Goal: Use online tool/utility: Use online tool/utility

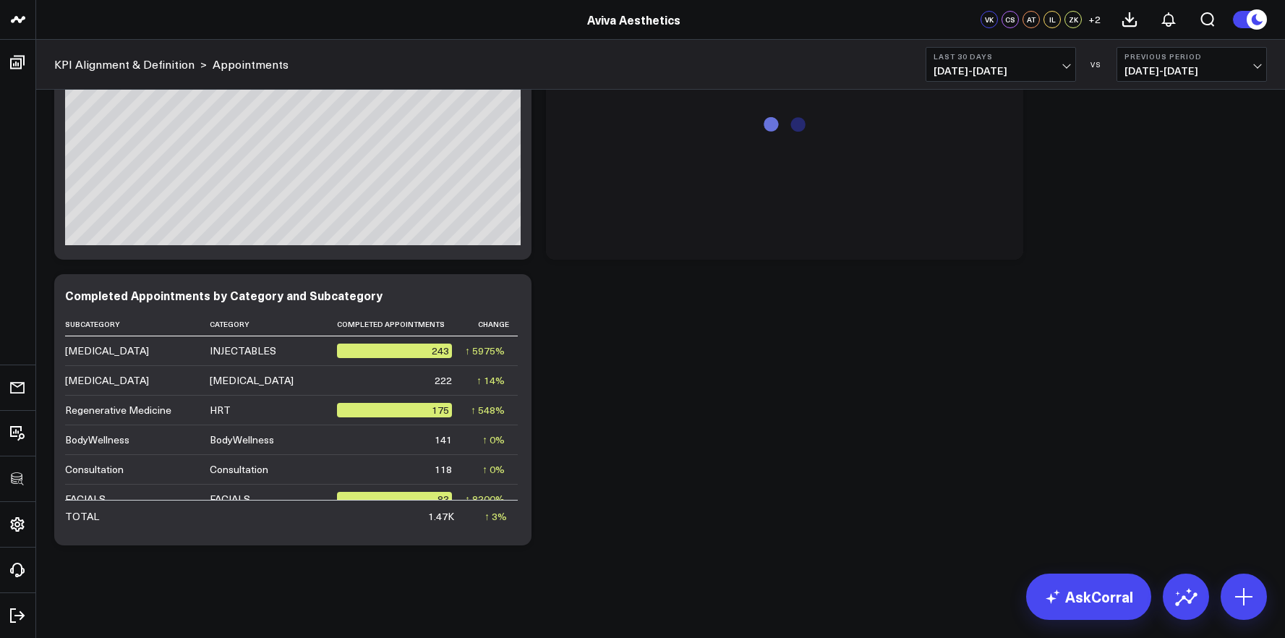
scroll to position [3836, 0]
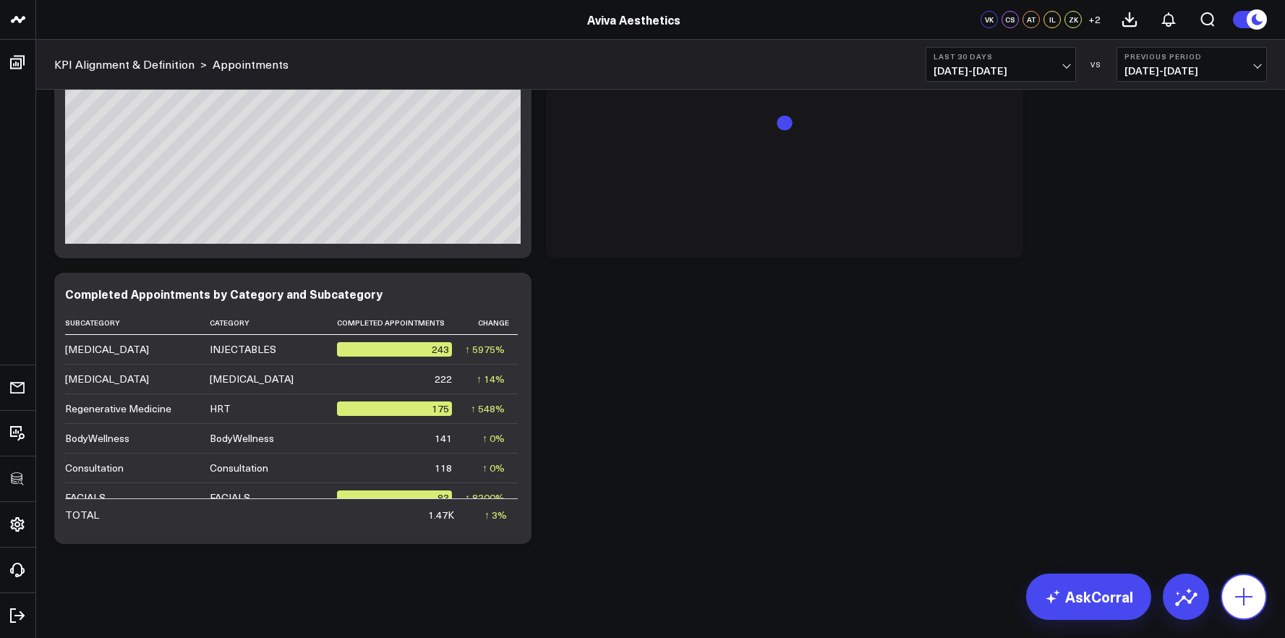
click at [1251, 592] on icon at bounding box center [1244, 596] width 23 height 23
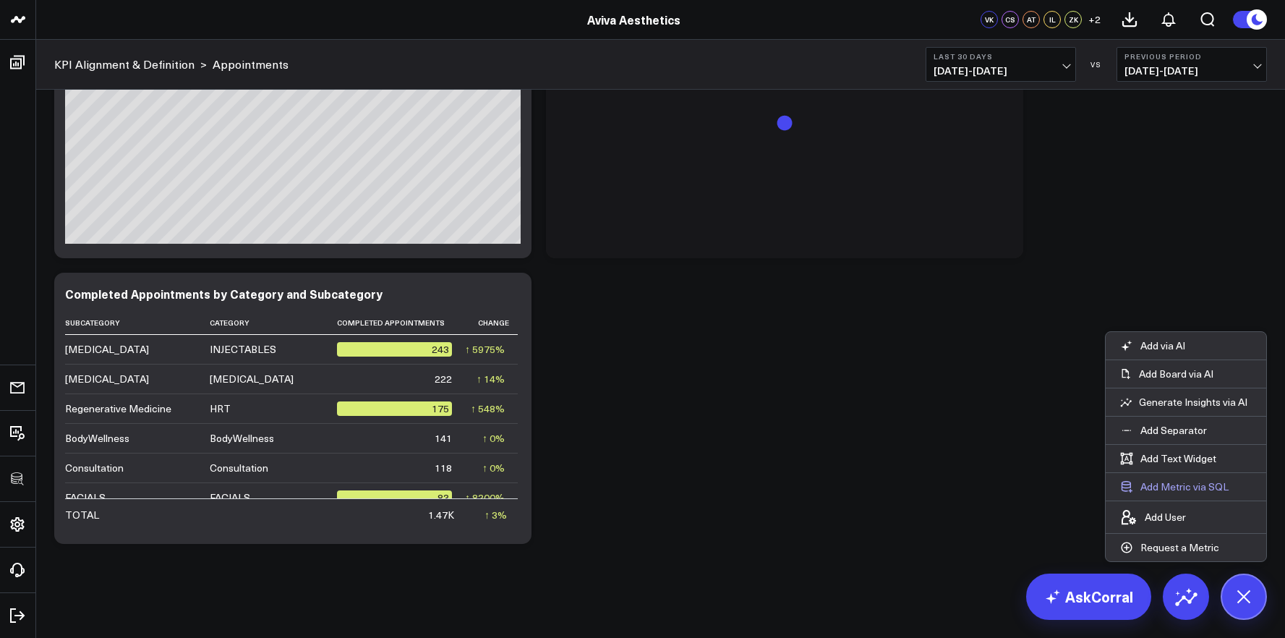
click at [1194, 488] on button "Add Metric via SQL" at bounding box center [1174, 486] width 137 height 27
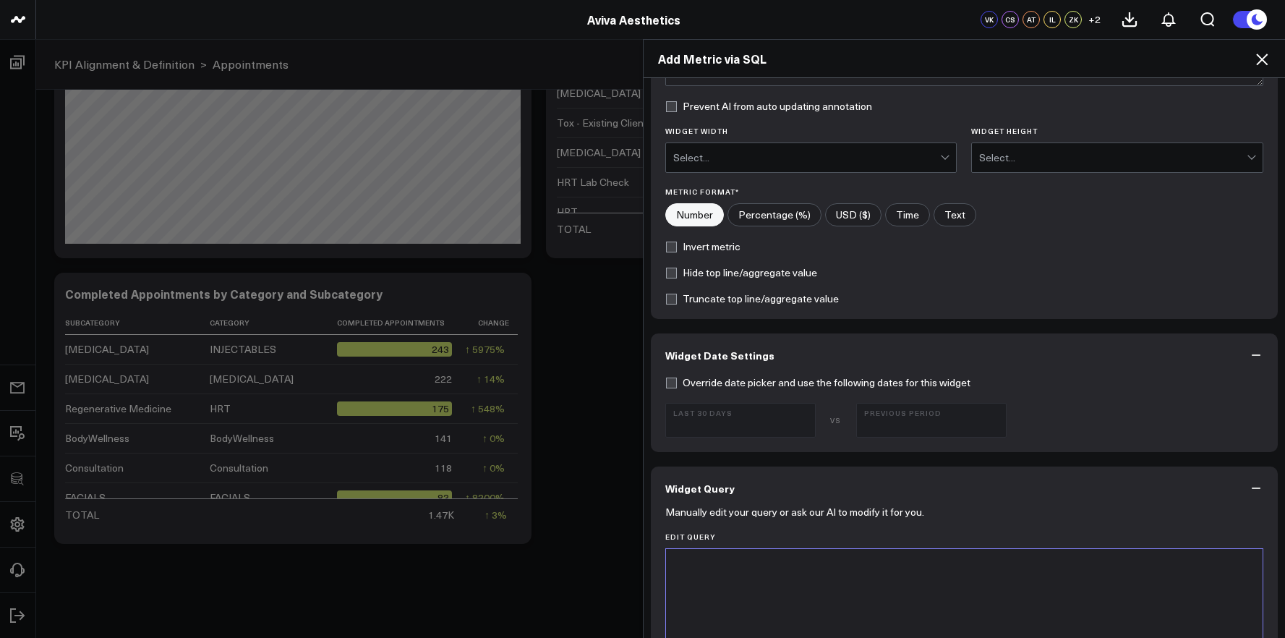
scroll to position [476, 0]
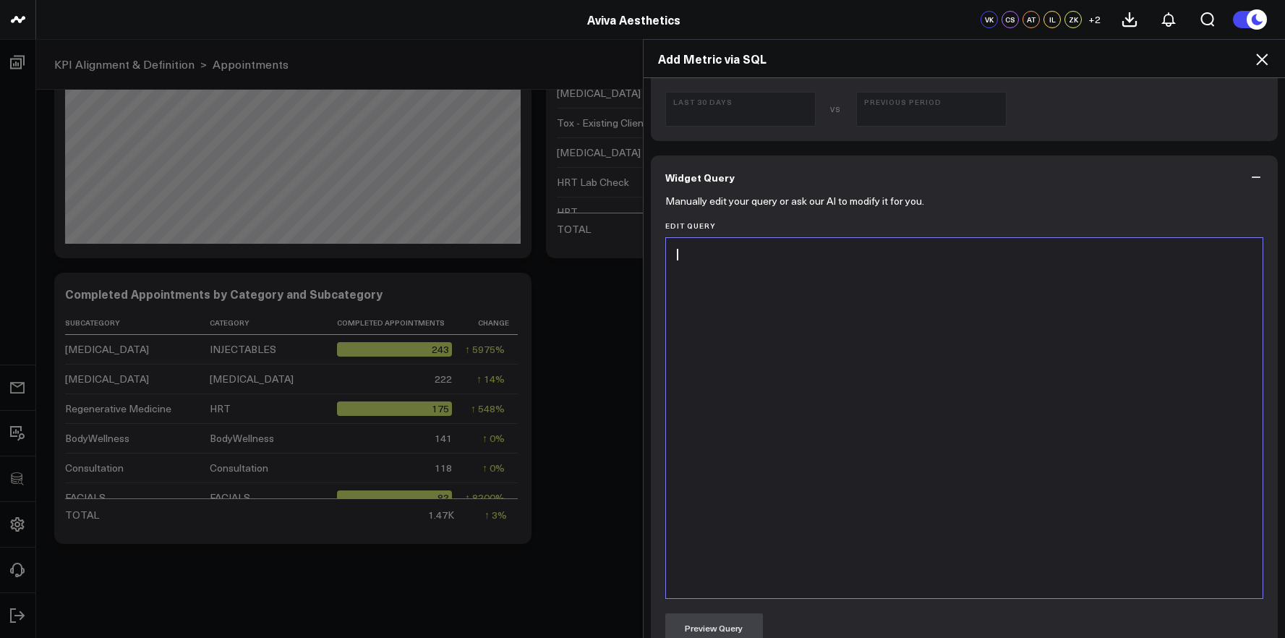
click at [957, 473] on div at bounding box center [964, 418] width 583 height 346
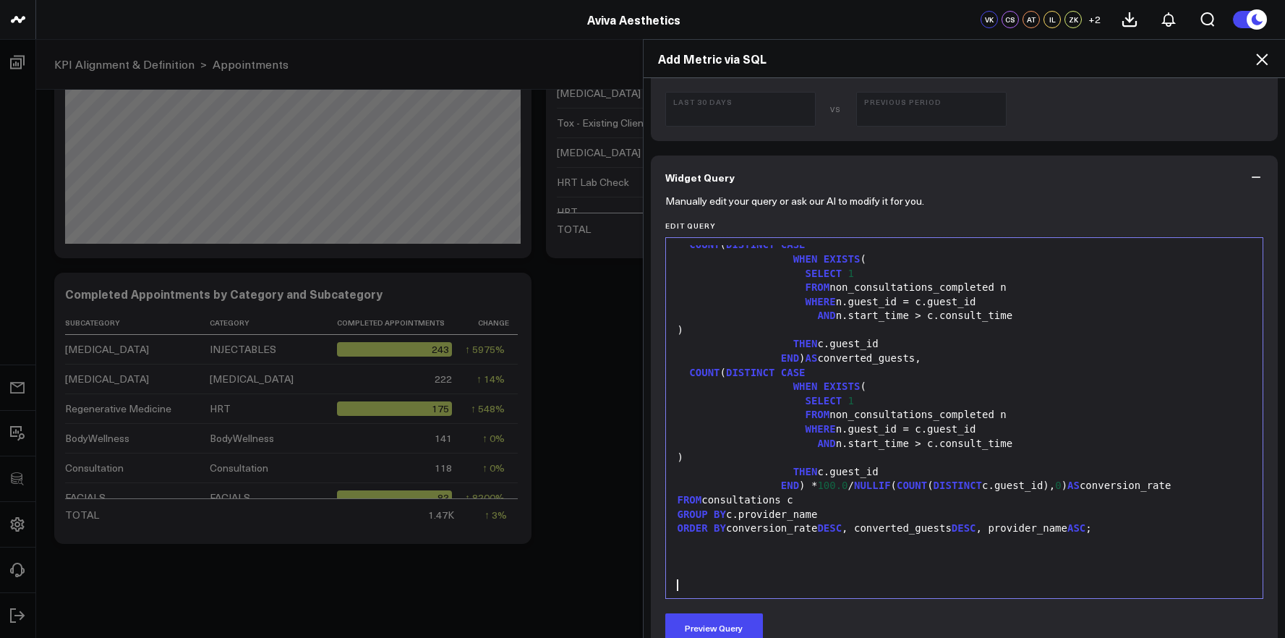
scroll to position [666, 0]
click at [735, 621] on button "Preview Query" at bounding box center [714, 627] width 98 height 29
